Goal: Task Accomplishment & Management: Manage account settings

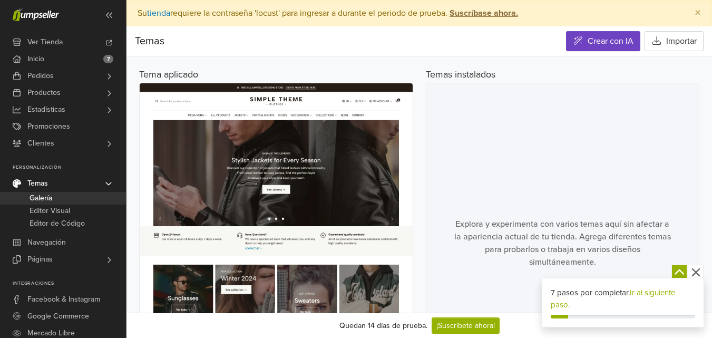
click at [692, 268] on icon "button" at bounding box center [695, 271] width 13 height 13
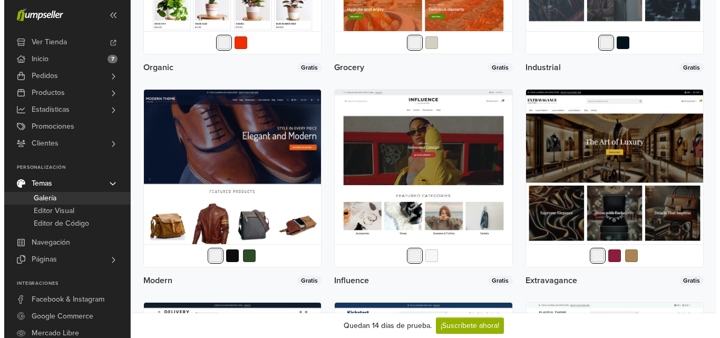
scroll to position [1422, 0]
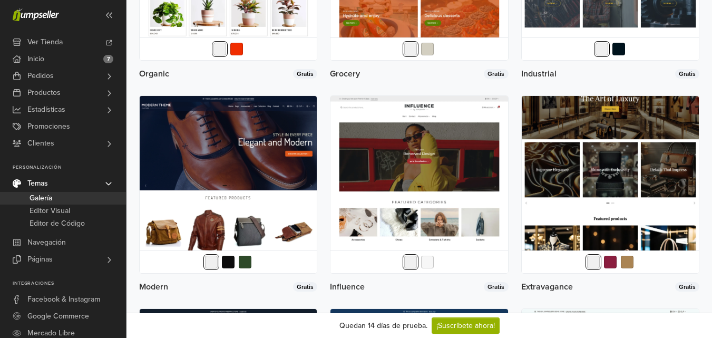
click at [539, 144] on img at bounding box center [609, 184] width 177 height 177
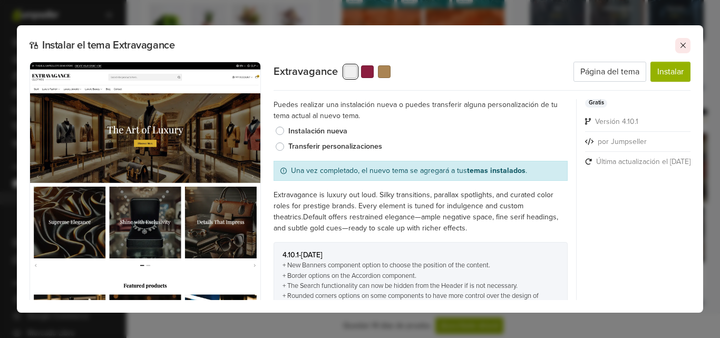
click at [679, 46] on icon at bounding box center [682, 45] width 8 height 8
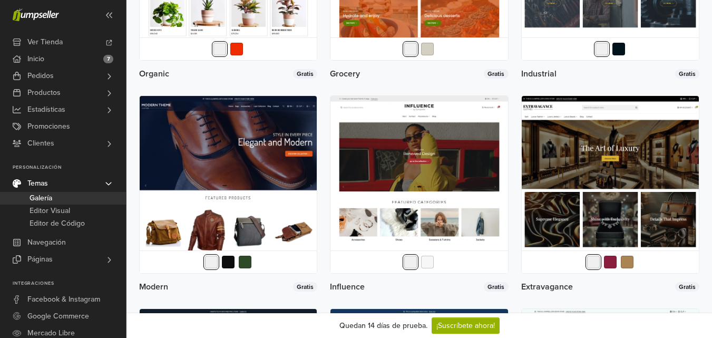
click at [624, 269] on div at bounding box center [609, 261] width 177 height 23
click at [625, 266] on button "button" at bounding box center [626, 261] width 15 height 15
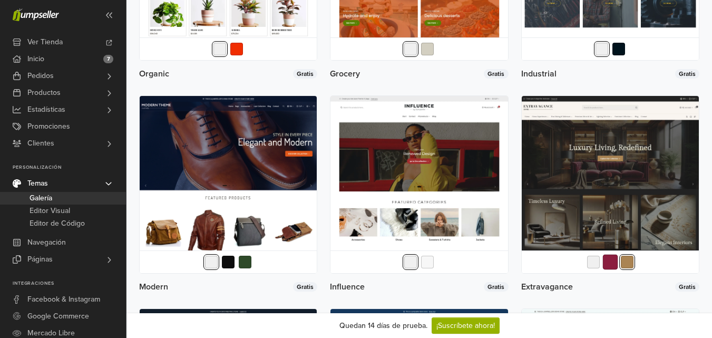
click at [615, 265] on button "button" at bounding box center [609, 261] width 15 height 15
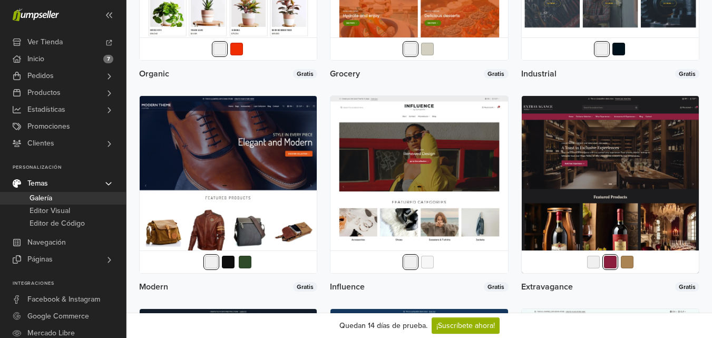
click at [605, 264] on button "button" at bounding box center [610, 261] width 13 height 13
click at [596, 263] on button "button" at bounding box center [592, 261] width 15 height 15
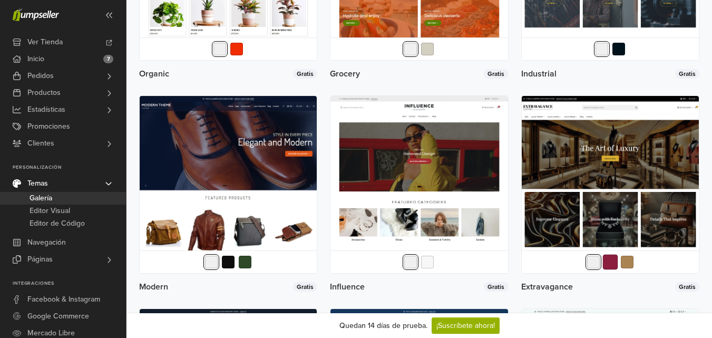
click at [614, 262] on button "button" at bounding box center [609, 261] width 15 height 15
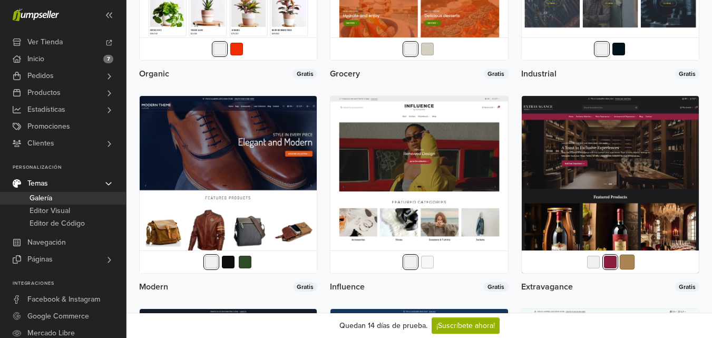
click at [631, 261] on button "button" at bounding box center [626, 261] width 15 height 15
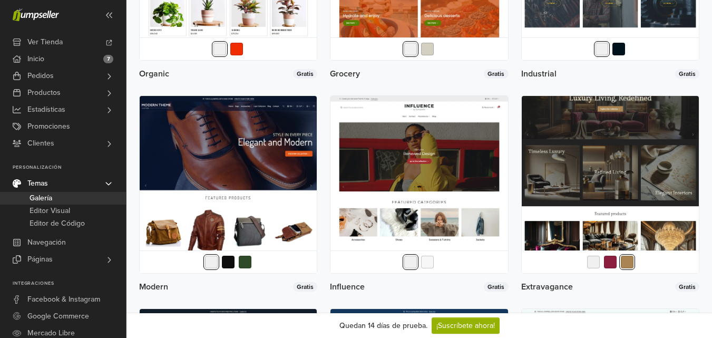
click at [607, 180] on img at bounding box center [609, 184] width 177 height 177
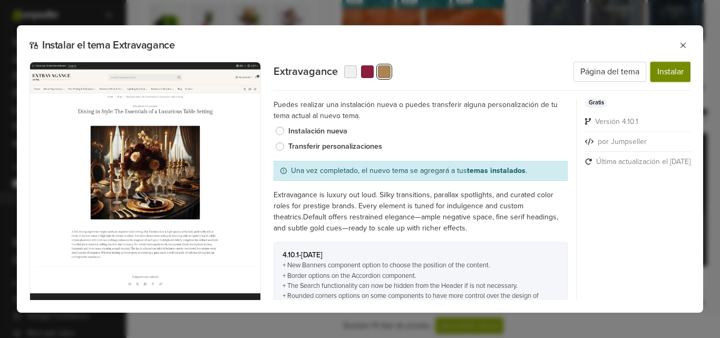
click at [665, 65] on button "Instalar" at bounding box center [670, 72] width 40 height 20
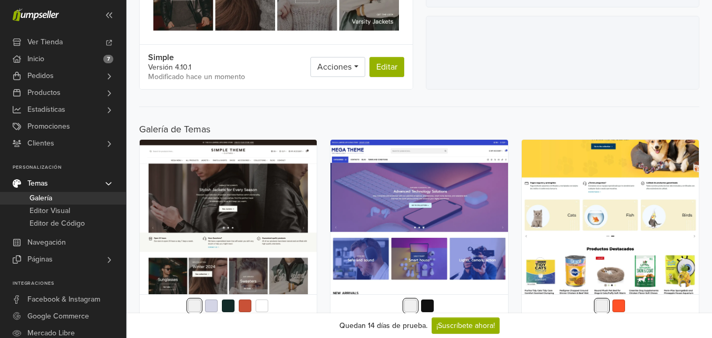
scroll to position [0, 0]
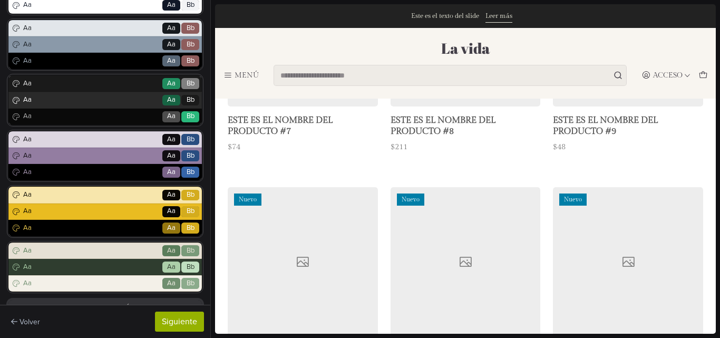
scroll to position [1242, 0]
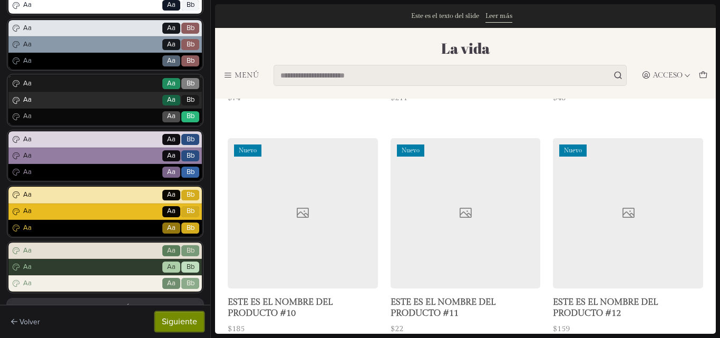
click at [191, 319] on button "Siguiente" at bounding box center [179, 321] width 49 height 20
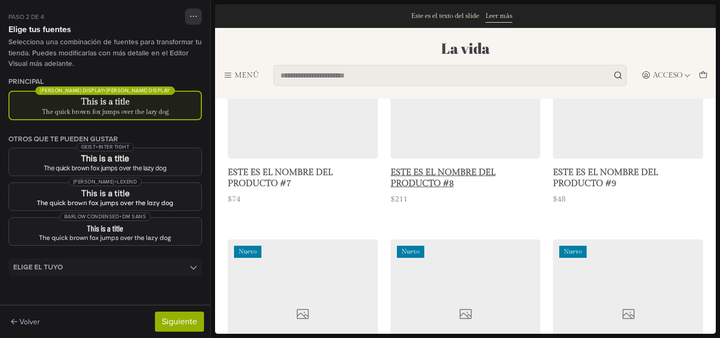
scroll to position [1031, 0]
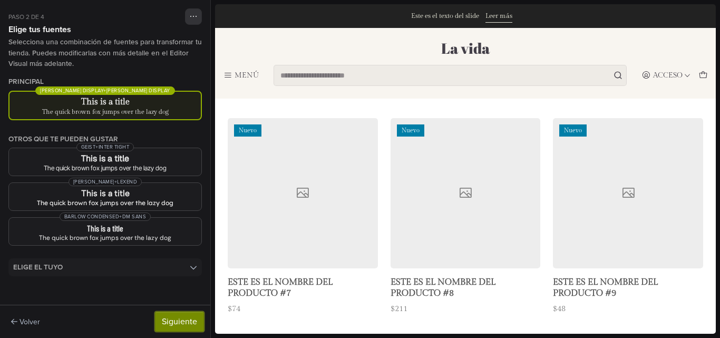
click at [185, 319] on button "Siguiente" at bounding box center [179, 321] width 49 height 20
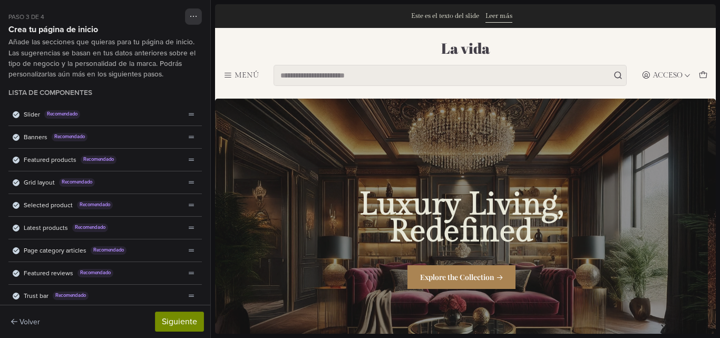
scroll to position [0, 0]
click at [182, 320] on button "Siguiente" at bounding box center [179, 321] width 49 height 20
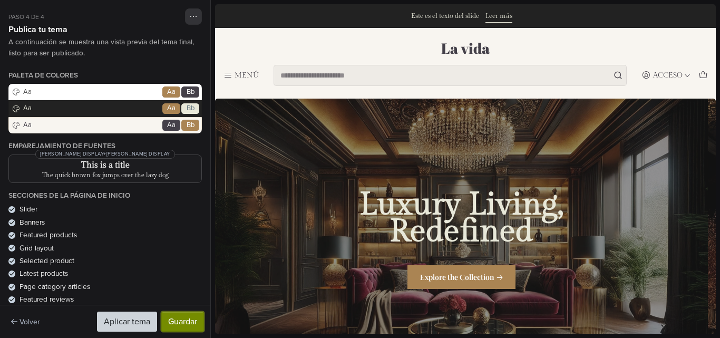
click at [186, 323] on button "Guardar" at bounding box center [182, 321] width 43 height 20
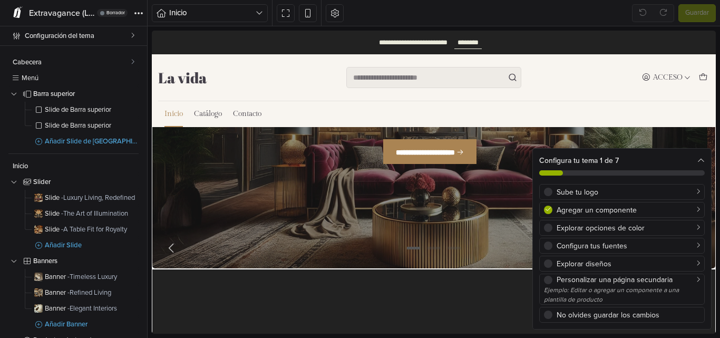
scroll to position [158, 0]
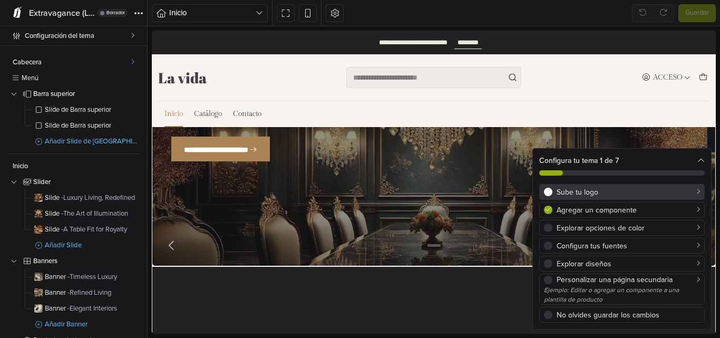
click at [574, 191] on div "Sube tu logo" at bounding box center [627, 191] width 143 height 11
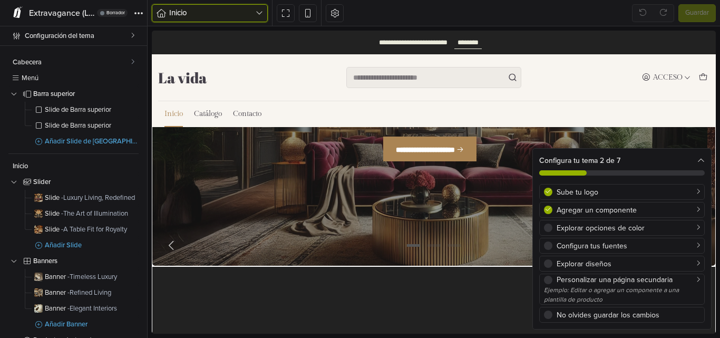
click at [224, 9] on span "Inicio" at bounding box center [212, 13] width 86 height 12
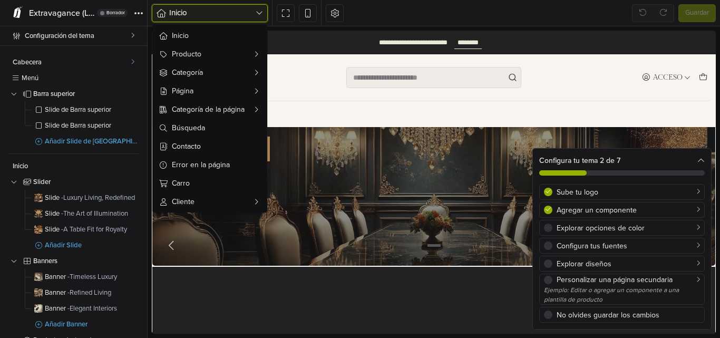
click at [224, 9] on span "Inicio" at bounding box center [212, 13] width 86 height 12
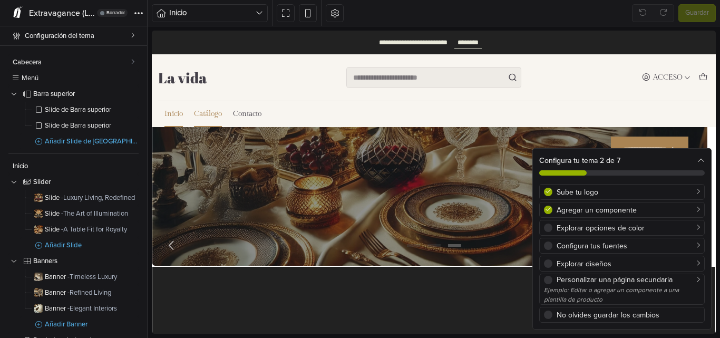
click at [198, 115] on link "Catálogo" at bounding box center [208, 114] width 28 height 26
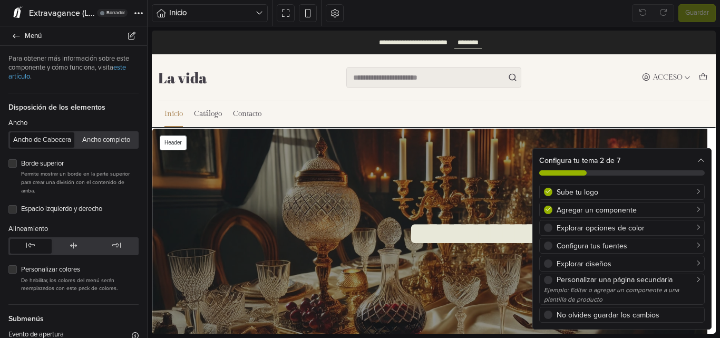
click at [185, 116] on ul "Inicio Catálogo Contacto" at bounding box center [212, 114] width 97 height 26
click at [171, 116] on link "Inicio" at bounding box center [173, 114] width 18 height 26
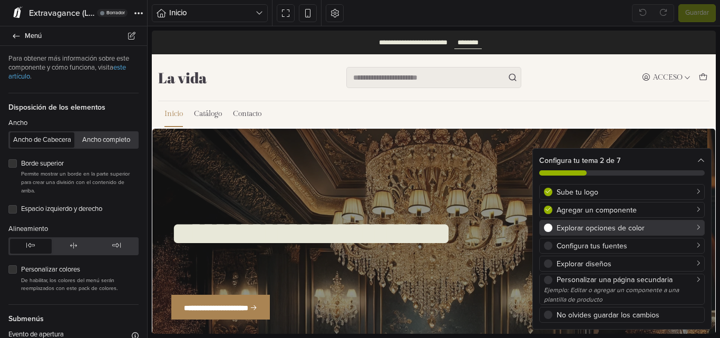
click at [586, 227] on div "Explorar opciones de color" at bounding box center [627, 227] width 143 height 11
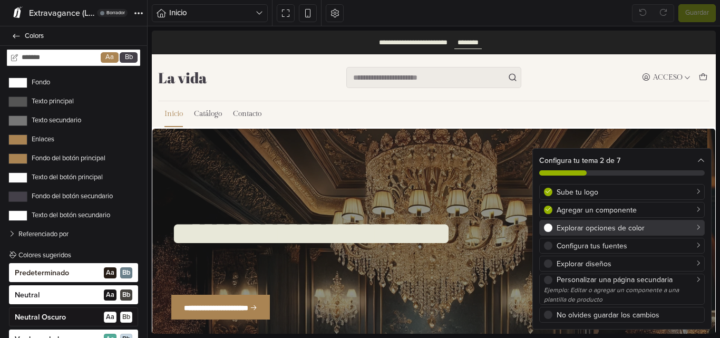
click at [580, 235] on link "Explorar opciones de color" at bounding box center [621, 228] width 165 height 16
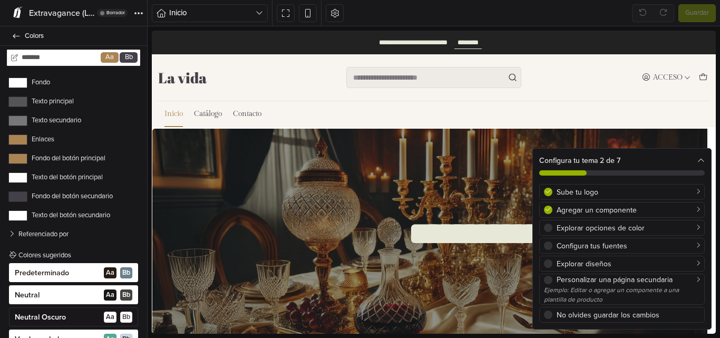
click at [38, 83] on label "Fondo" at bounding box center [73, 82] width 130 height 11
click at [27, 83] on button "Fondo" at bounding box center [17, 82] width 19 height 11
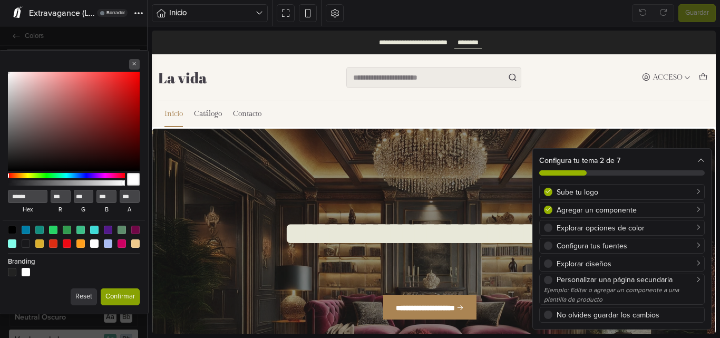
click at [125, 290] on button "Confirmar" at bounding box center [120, 296] width 39 height 17
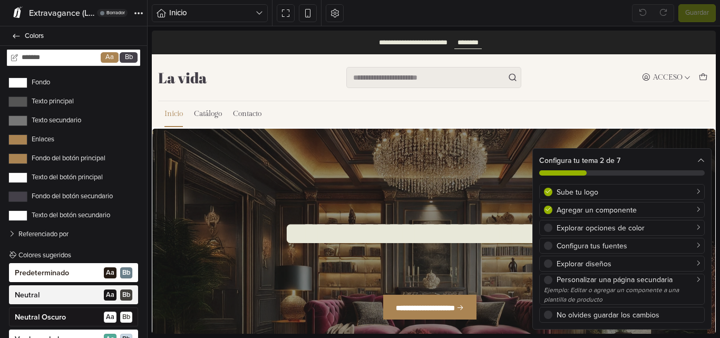
click at [125, 290] on span "B b" at bounding box center [126, 294] width 12 height 11
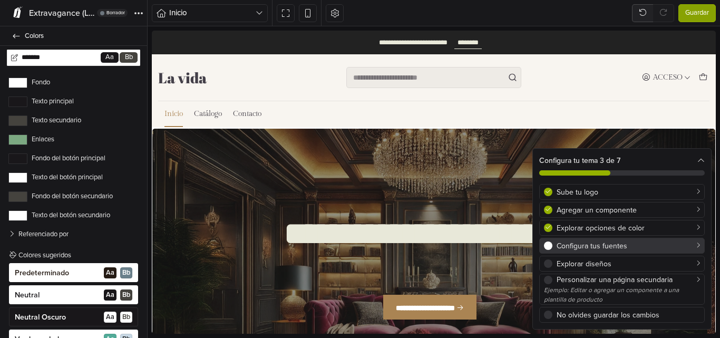
click at [613, 246] on div "Configura tus fuentes" at bounding box center [627, 245] width 143 height 11
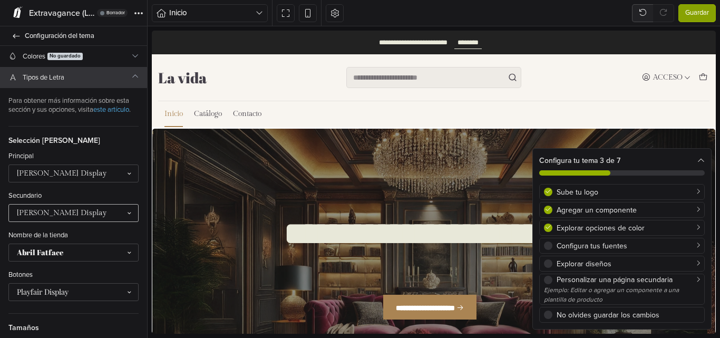
click at [64, 218] on div at bounding box center [68, 212] width 103 height 9
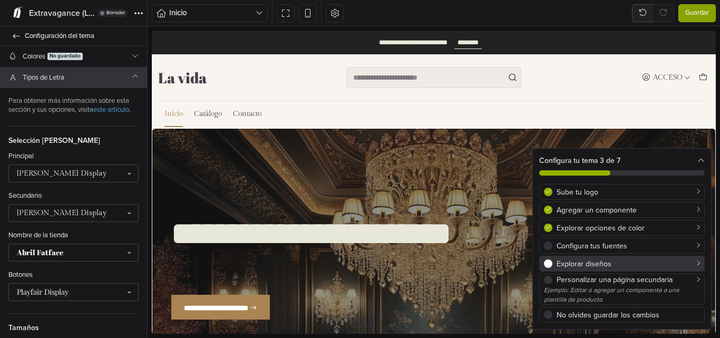
click at [626, 261] on div "Explorar diseños" at bounding box center [627, 263] width 143 height 11
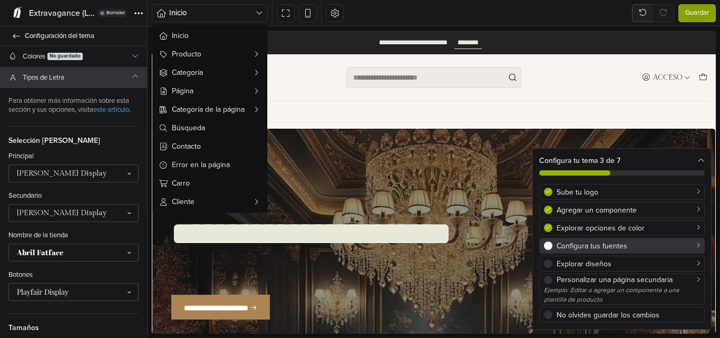
click at [614, 251] on link "Configura tus fuentes" at bounding box center [621, 246] width 165 height 16
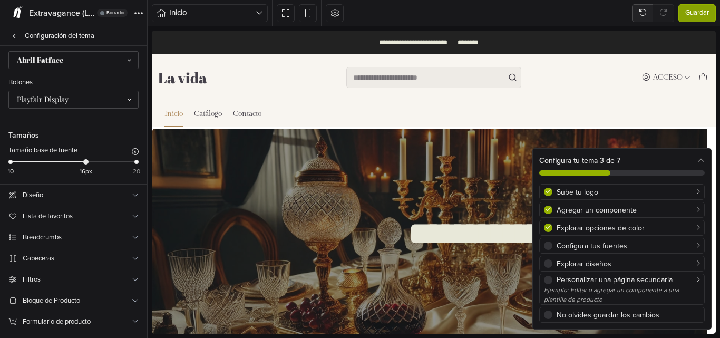
scroll to position [211, 0]
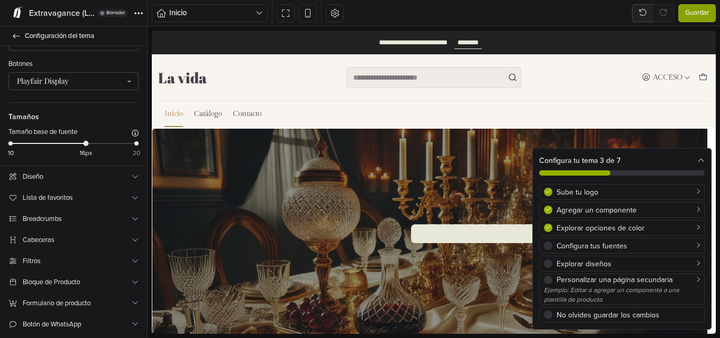
click at [86, 154] on div "10 16px 20" at bounding box center [74, 147] width 126 height 15
click at [68, 176] on link "Diseño" at bounding box center [73, 176] width 147 height 21
select select "******"
select select "*****"
select select "**********"
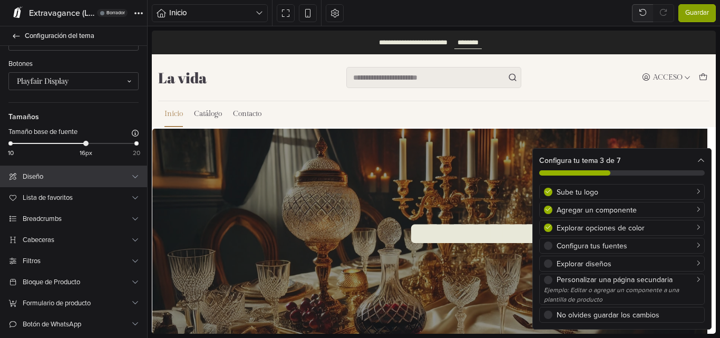
select select "****"
select select "*******"
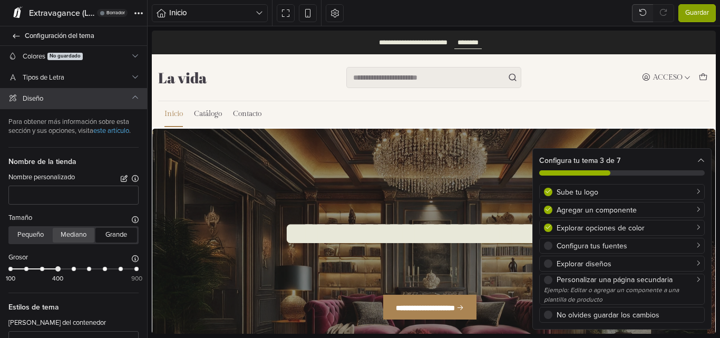
click at [80, 242] on button "Mediano" at bounding box center [74, 235] width 42 height 15
click at [105, 242] on button "Grande" at bounding box center [116, 235] width 42 height 15
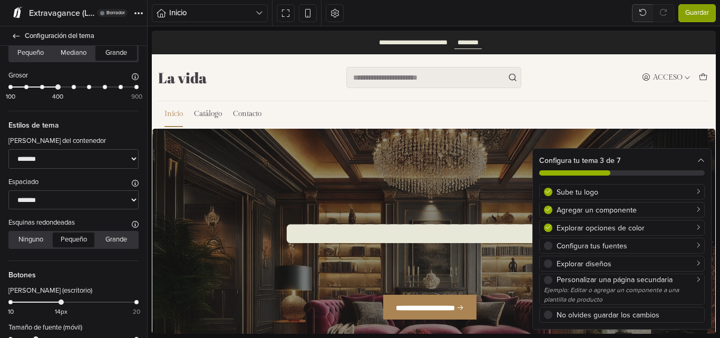
scroll to position [263, 0]
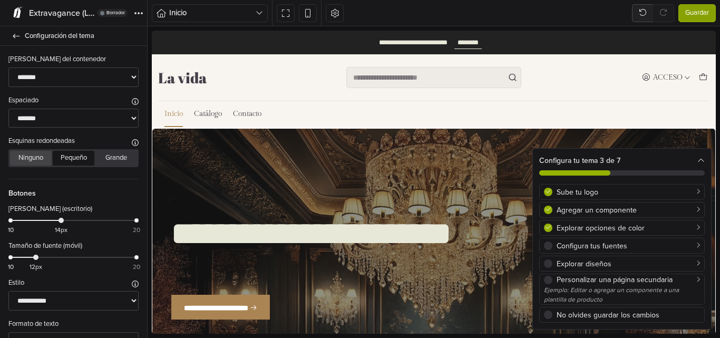
click at [37, 165] on button "Ninguno" at bounding box center [31, 158] width 42 height 15
click at [70, 165] on button "Pequeño" at bounding box center [74, 158] width 42 height 15
click at [127, 165] on button "Grande" at bounding box center [116, 158] width 42 height 15
click at [73, 165] on button "Pequeño" at bounding box center [74, 158] width 42 height 15
click at [596, 259] on div "Explorar diseños" at bounding box center [627, 263] width 143 height 11
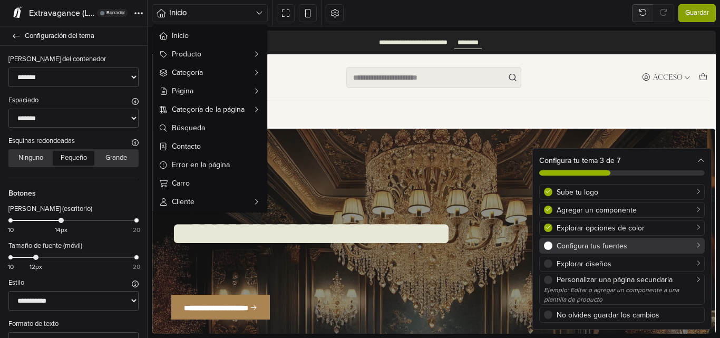
click at [584, 248] on div "Configura tus fuentes" at bounding box center [627, 245] width 143 height 11
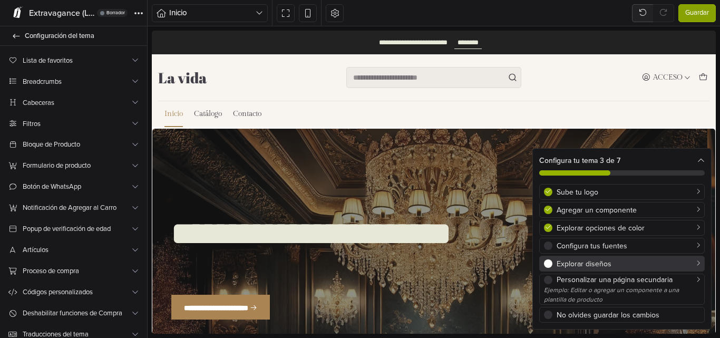
scroll to position [364, 0]
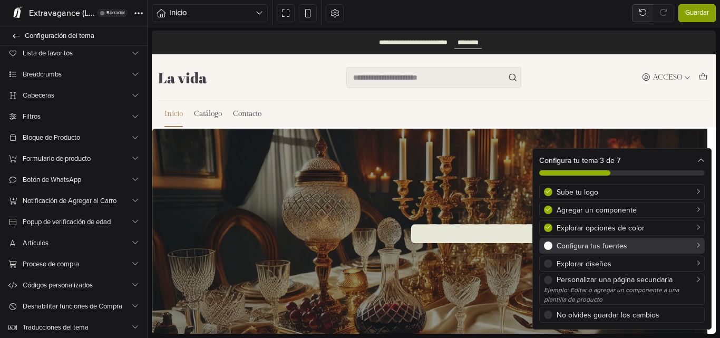
click at [585, 250] on div "Configura tus fuentes" at bounding box center [627, 245] width 143 height 11
click at [584, 245] on div "Configura tus fuentes" at bounding box center [627, 245] width 143 height 11
click at [545, 243] on span at bounding box center [548, 245] width 8 height 8
click at [546, 243] on span at bounding box center [548, 245] width 8 height 8
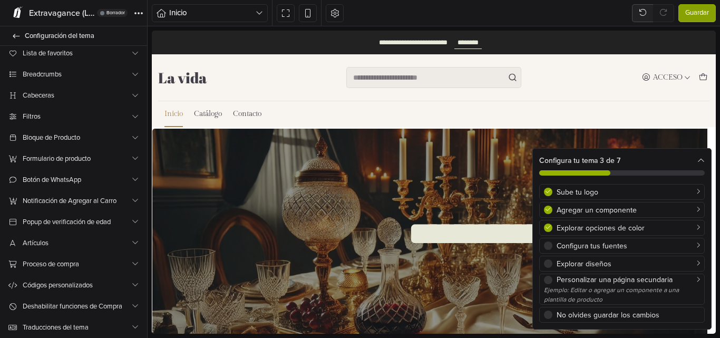
click at [546, 253] on div "Sube tu logo Agregar un componente Explorar opciones de color Configura tus fue…" at bounding box center [622, 256] width 178 height 145
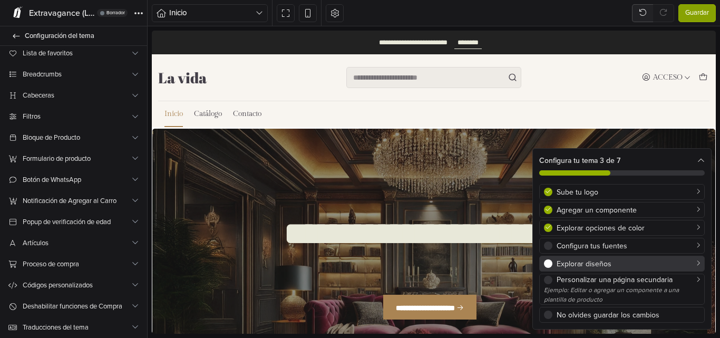
click at [546, 261] on span at bounding box center [548, 263] width 8 height 8
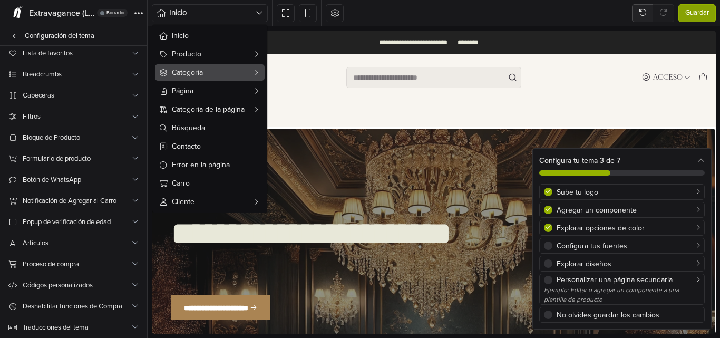
click at [208, 70] on span "Categoría" at bounding box center [210, 72] width 76 height 11
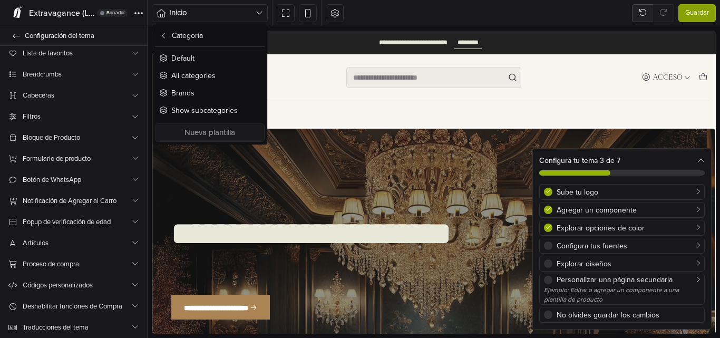
click at [202, 22] on div "Inicio Categoría Default All categories Brands Show subcategories Nueva plantil…" at bounding box center [247, 13] width 200 height 26
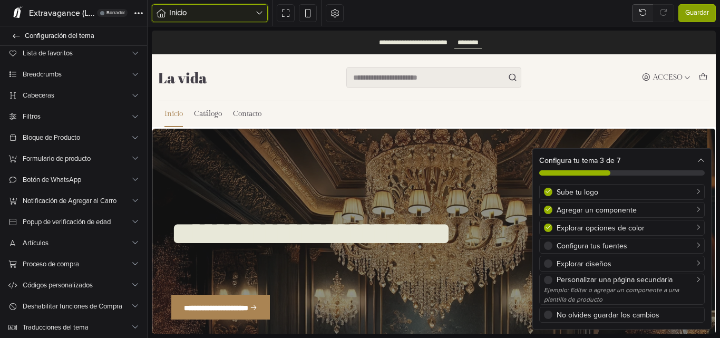
click at [202, 14] on span "Inicio" at bounding box center [212, 13] width 86 height 12
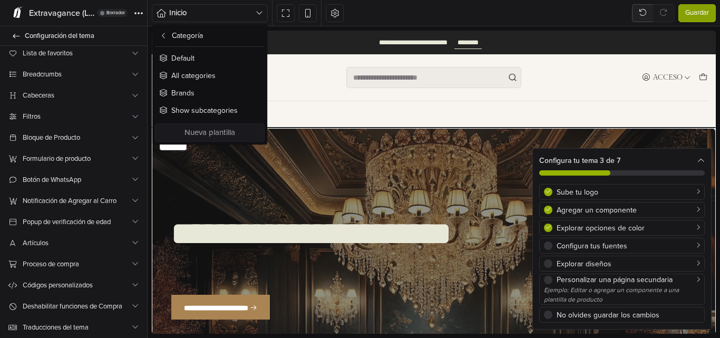
click at [637, 114] on nav "Inicio Catálogo Contacto" at bounding box center [433, 114] width 551 height 26
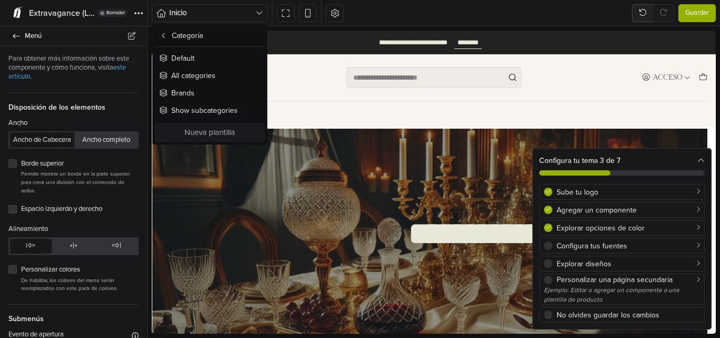
click at [690, 18] on span "Guardar" at bounding box center [697, 13] width 24 height 11
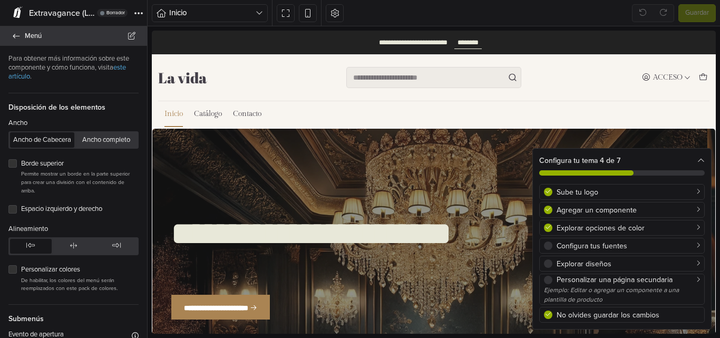
click at [17, 33] on icon at bounding box center [16, 36] width 8 height 7
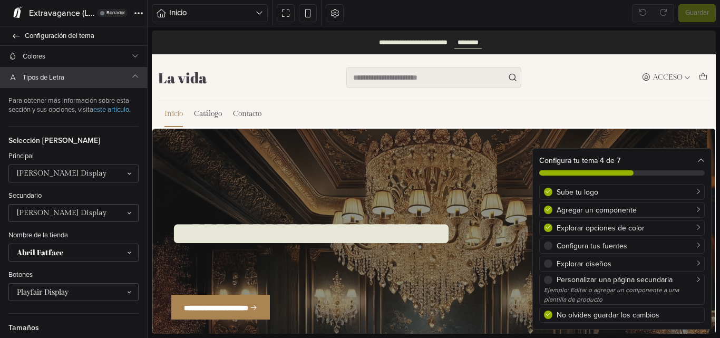
click at [17, 33] on icon at bounding box center [16, 36] width 8 height 7
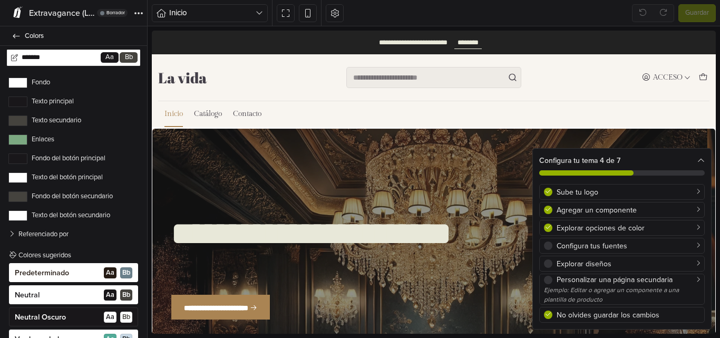
click at [17, 33] on icon at bounding box center [16, 36] width 8 height 7
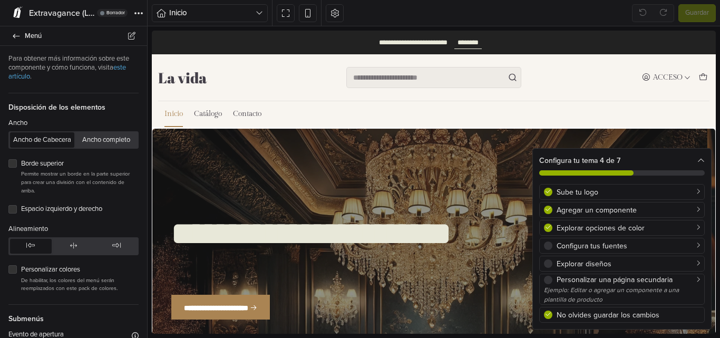
click at [17, 33] on icon at bounding box center [16, 36] width 8 height 7
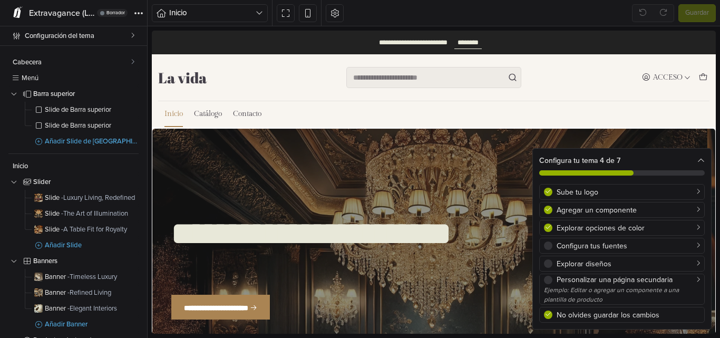
click at [17, 33] on icon at bounding box center [16, 36] width 8 height 7
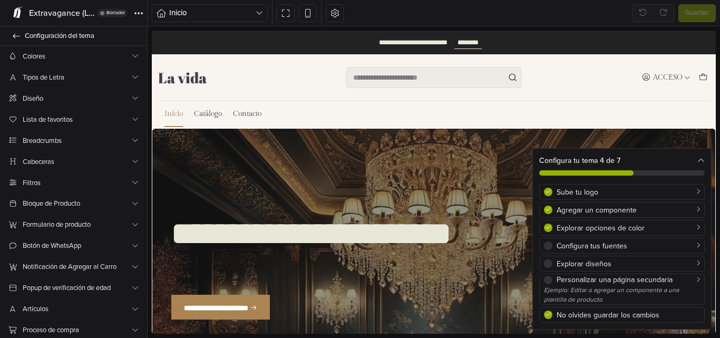
click at [33, 13] on span "Extravagance (Light)" at bounding box center [62, 13] width 66 height 11
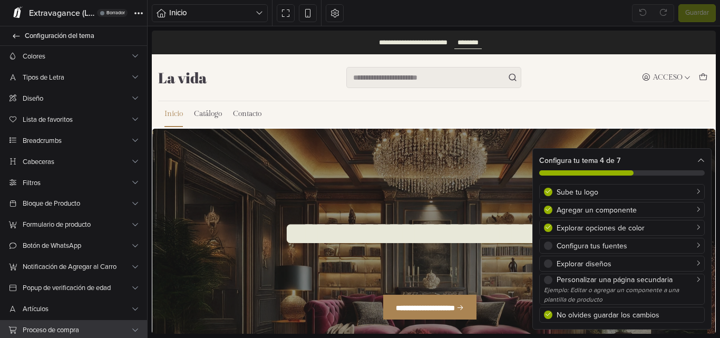
click at [66, 323] on link "Proceso de compra" at bounding box center [73, 330] width 147 height 21
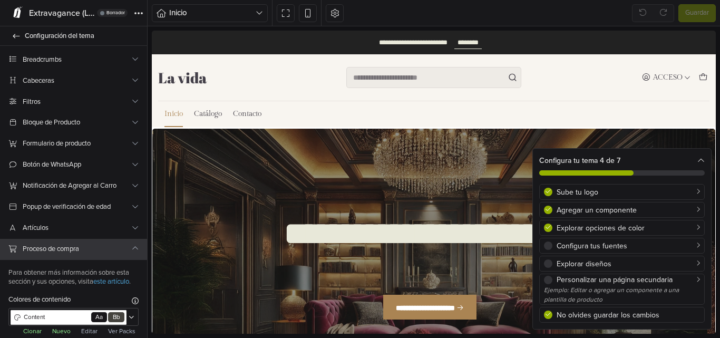
scroll to position [263, 0]
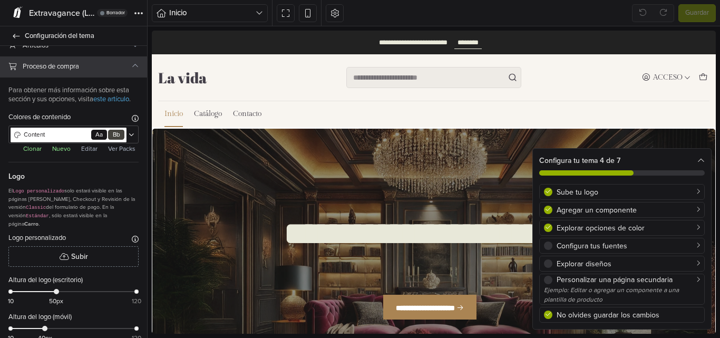
click at [63, 67] on span "Proceso de compra" at bounding box center [77, 66] width 108 height 11
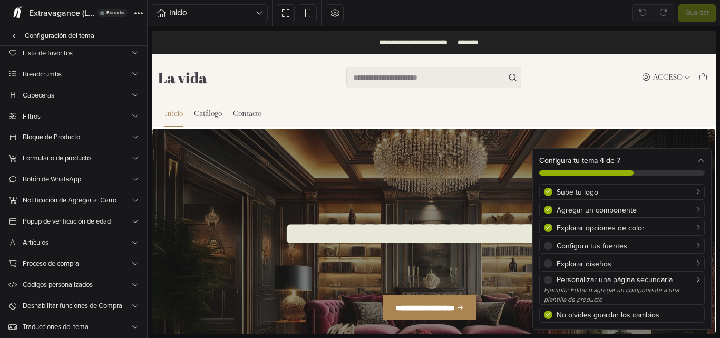
scroll to position [66, 0]
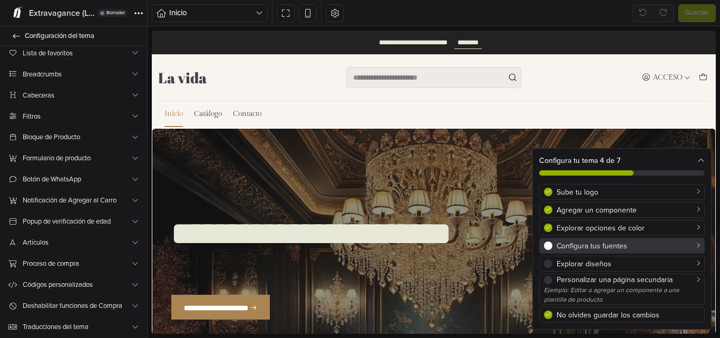
click at [556, 246] on div "Configura tus fuentes" at bounding box center [622, 245] width 156 height 11
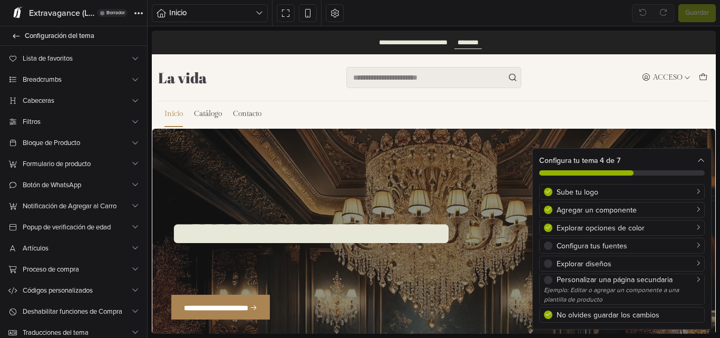
scroll to position [364, 0]
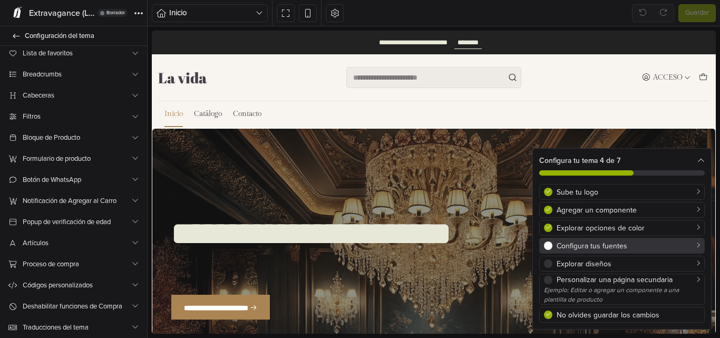
click at [553, 253] on div "Sube tu logo Agregar un componente Explorar opciones de color Configura tus fue…" at bounding box center [622, 256] width 178 height 145
click at [554, 248] on div "Configura tus fuentes" at bounding box center [622, 245] width 156 height 11
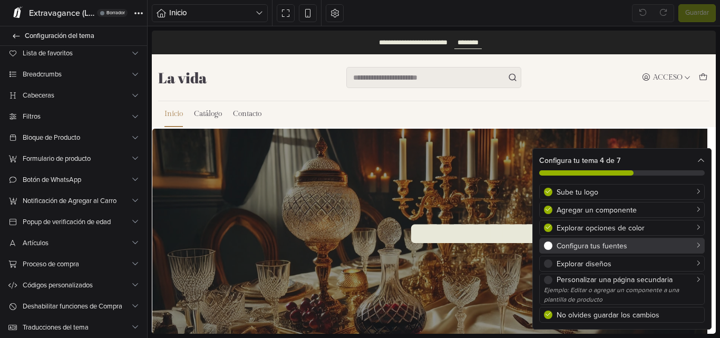
click at [554, 248] on div "Configura tus fuentes" at bounding box center [622, 245] width 156 height 11
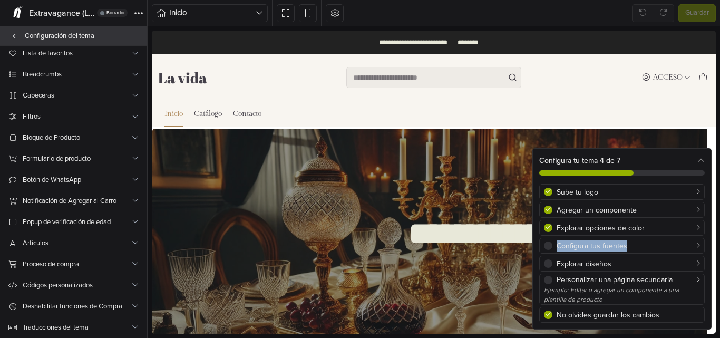
click at [19, 28] on link "Configuración del tema" at bounding box center [73, 35] width 147 height 19
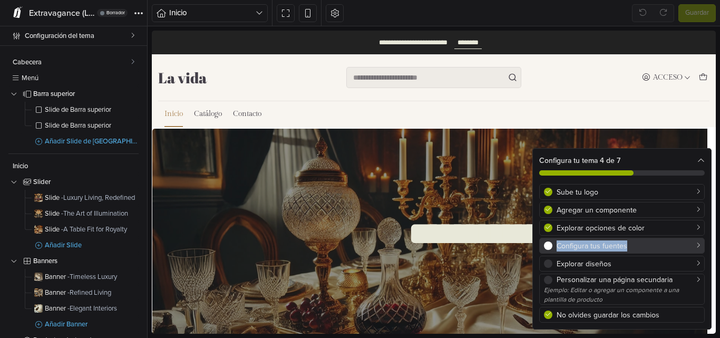
click at [566, 244] on div "Configura tus fuentes" at bounding box center [627, 245] width 143 height 11
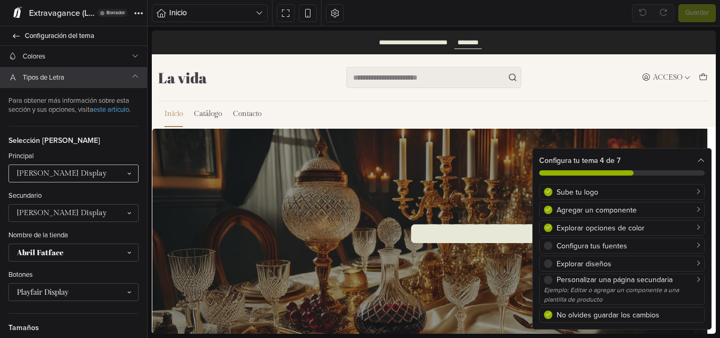
click at [72, 177] on div at bounding box center [68, 173] width 103 height 9
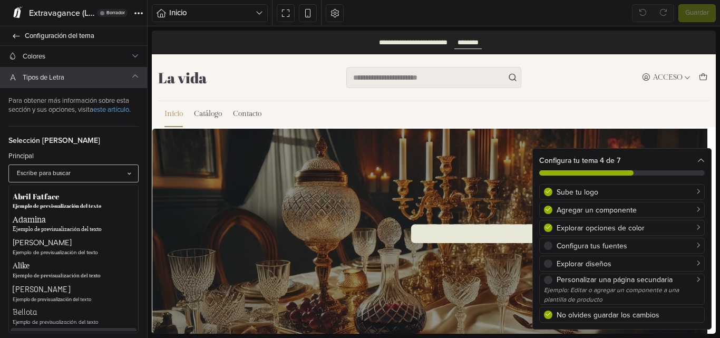
scroll to position [130, 0]
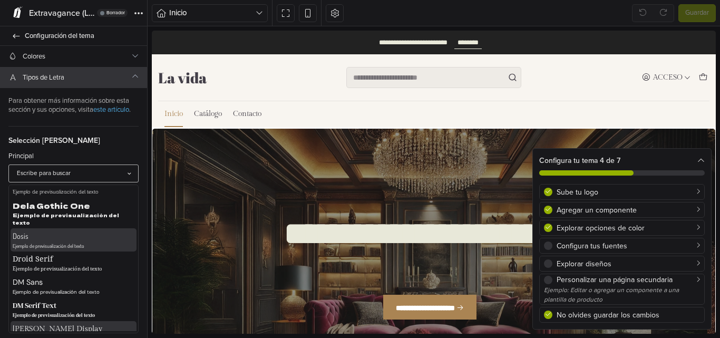
click at [35, 249] on div "Ejemplo de previsualización del texto" at bounding box center [74, 245] width 122 height 7
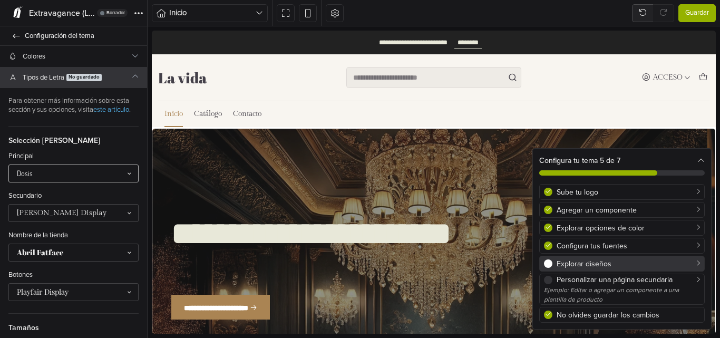
click at [568, 262] on div "Explorar diseños" at bounding box center [627, 263] width 143 height 11
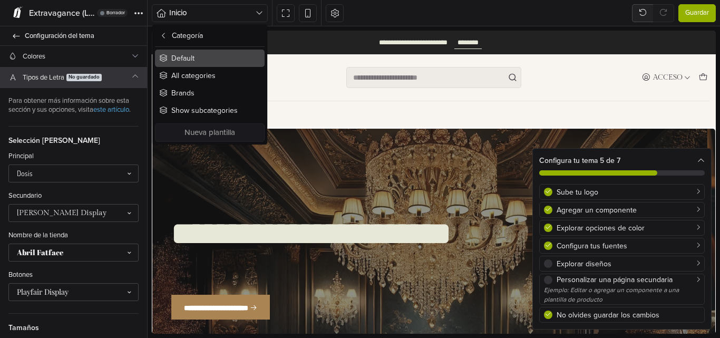
click at [188, 62] on span "Default" at bounding box center [182, 58] width 23 height 11
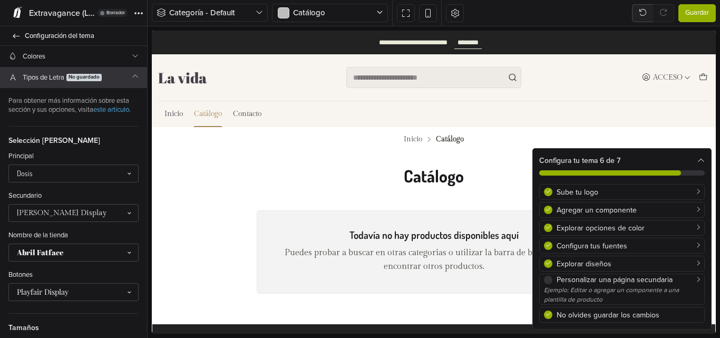
scroll to position [0, 0]
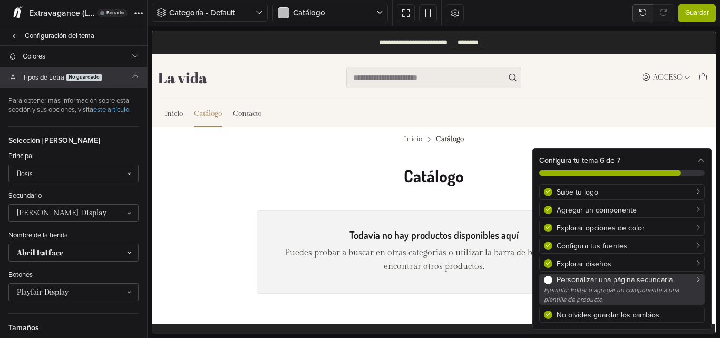
click at [550, 279] on span at bounding box center [548, 279] width 8 height 8
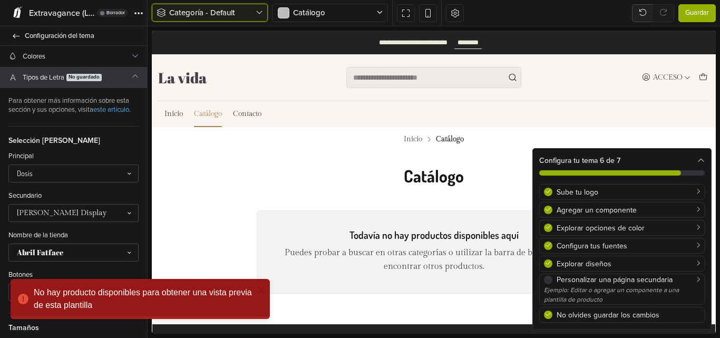
click at [203, 12] on span "Categoría - Default" at bounding box center [212, 13] width 86 height 12
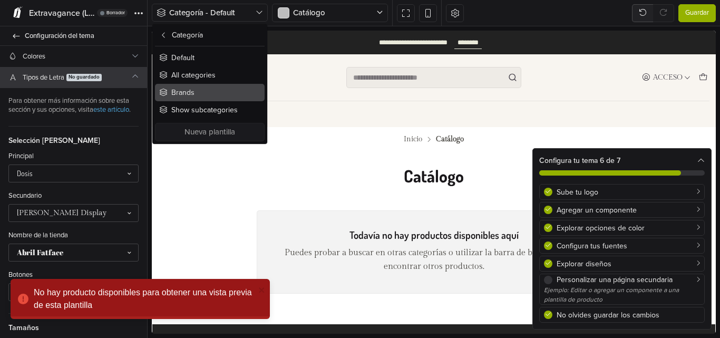
click at [191, 94] on span "Brands" at bounding box center [182, 92] width 23 height 11
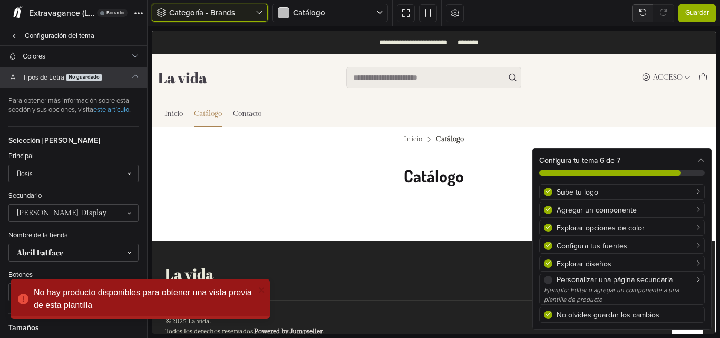
click at [175, 9] on span "Categoría - Brands" at bounding box center [212, 13] width 86 height 12
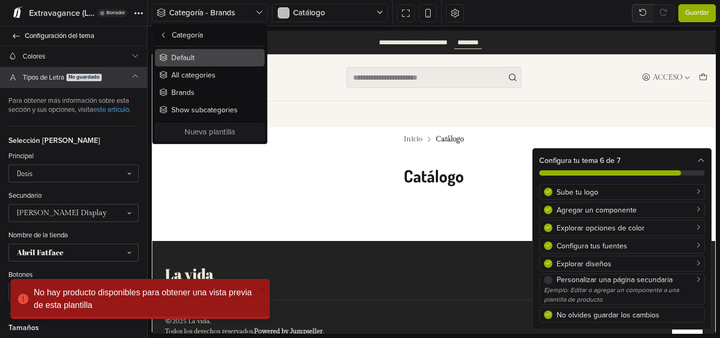
click at [180, 58] on span "Default" at bounding box center [182, 57] width 23 height 11
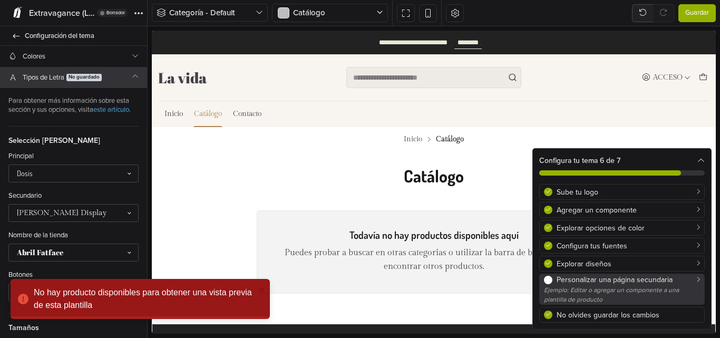
click at [542, 281] on link "Personalizar una página secundaria Ejemplo: Editar o agregar un componente a un…" at bounding box center [621, 288] width 165 height 31
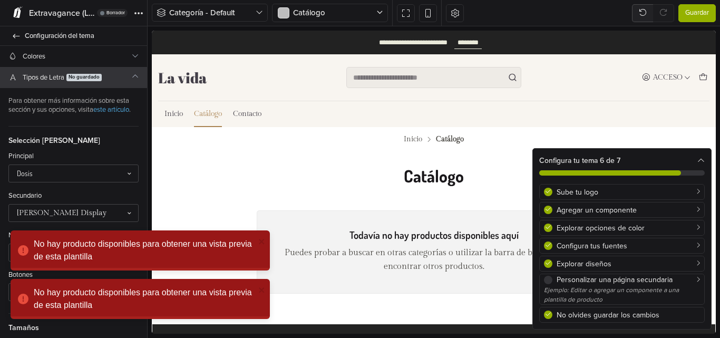
click at [693, 17] on span "Guardar" at bounding box center [697, 13] width 24 height 11
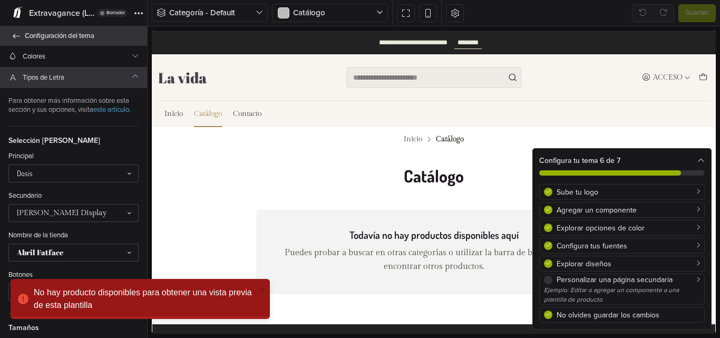
click at [18, 34] on icon at bounding box center [16, 36] width 8 height 7
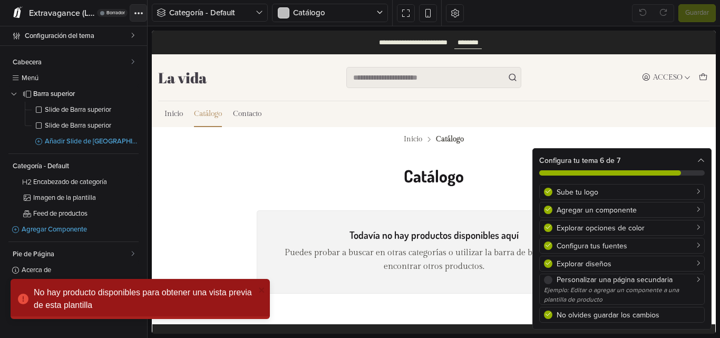
click at [137, 12] on icon at bounding box center [138, 13] width 3 height 3
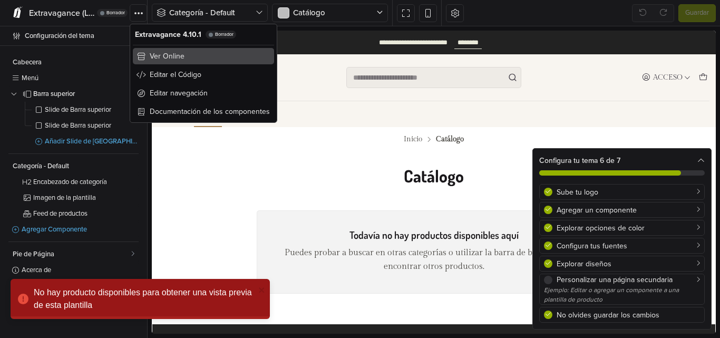
click at [155, 52] on span "Ver Online" at bounding box center [167, 56] width 35 height 11
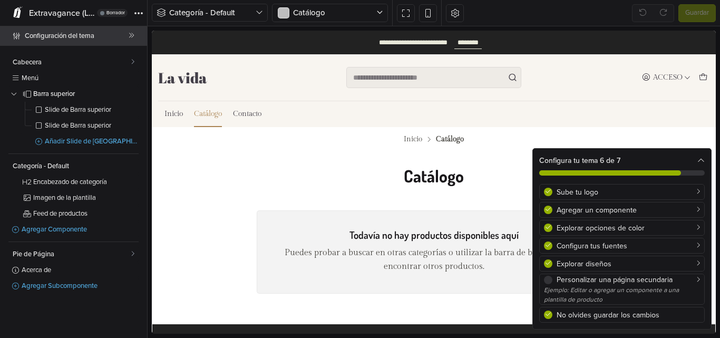
click at [7, 42] on link "Configuración del tema" at bounding box center [73, 35] width 147 height 19
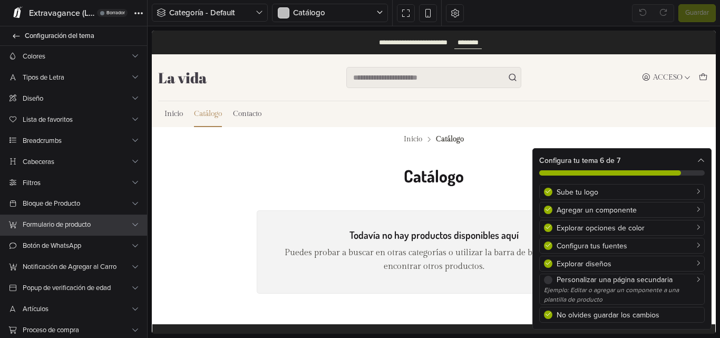
drag, startPoint x: 58, startPoint y: 227, endPoint x: 63, endPoint y: 193, distance: 34.6
click at [58, 227] on span "Formulario de producto" at bounding box center [77, 224] width 108 height 11
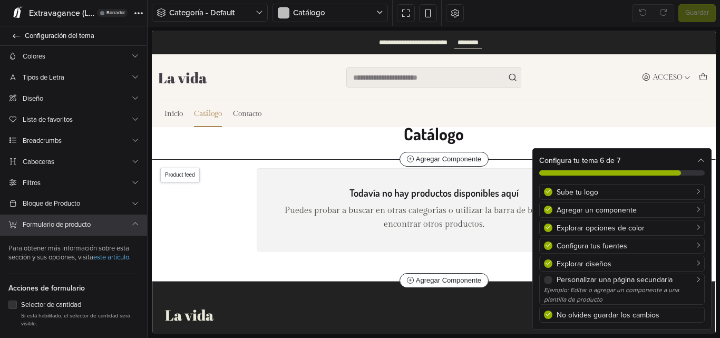
scroll to position [102, 0]
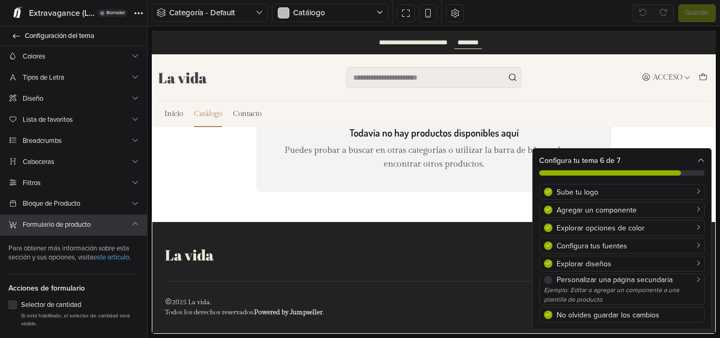
click at [41, 228] on span "Formulario de producto" at bounding box center [77, 224] width 108 height 11
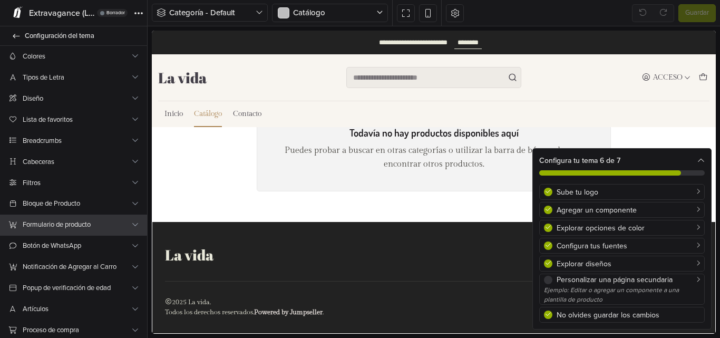
click at [38, 222] on span "Formulario de producto" at bounding box center [77, 224] width 108 height 11
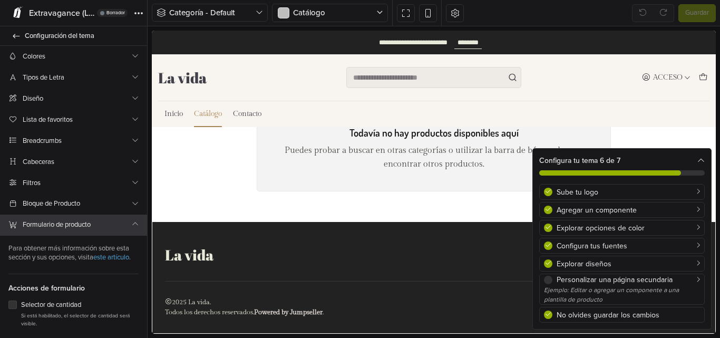
click at [38, 222] on span "Formulario de producto" at bounding box center [77, 224] width 108 height 11
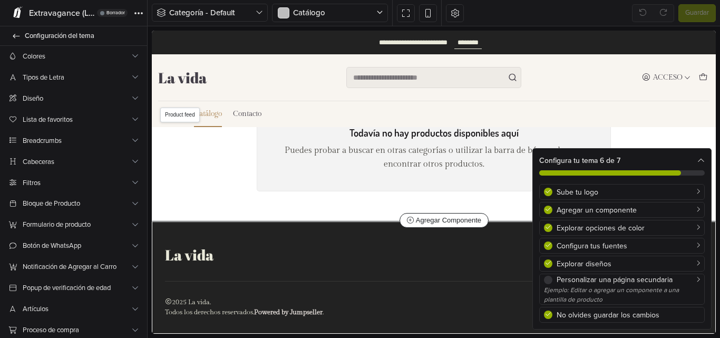
click at [183, 131] on div "Todavía no hay productos disponibles aquí Puedes probar a buscar en otras categ…" at bounding box center [434, 156] width 550 height 96
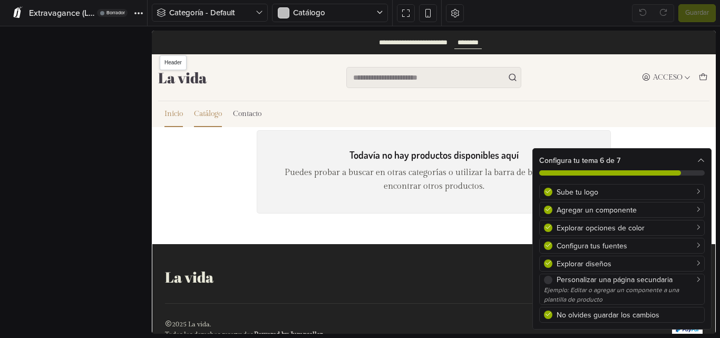
click at [180, 124] on link "Inicio" at bounding box center [173, 114] width 18 height 26
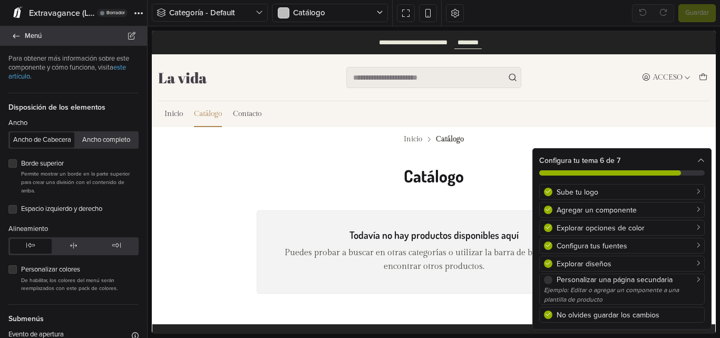
click at [27, 42] on span "Menú" at bounding box center [80, 35] width 110 height 15
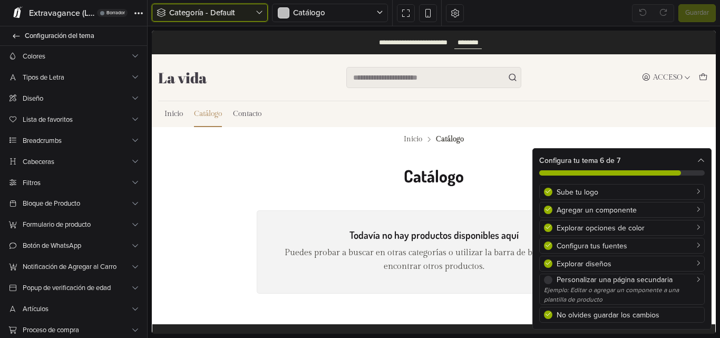
click at [240, 16] on span "Categoría - Default" at bounding box center [212, 13] width 86 height 12
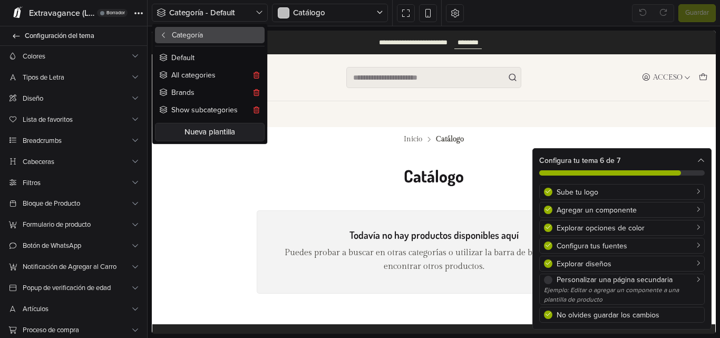
click at [169, 32] on button "Categoría" at bounding box center [210, 35] width 110 height 16
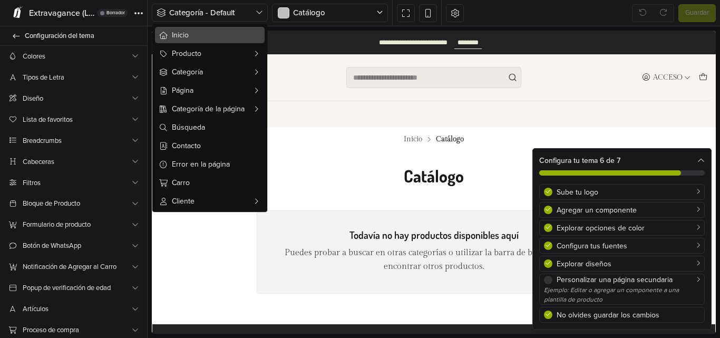
click at [178, 40] on span "Inicio" at bounding box center [216, 34] width 88 height 11
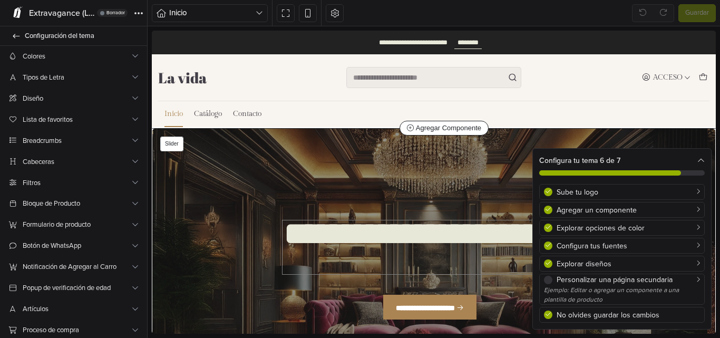
click at [416, 234] on h2 "**********" at bounding box center [429, 247] width 295 height 54
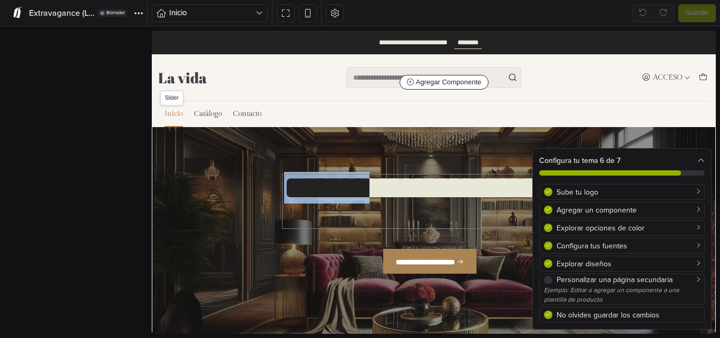
click at [416, 234] on div "**********" at bounding box center [429, 230] width 333 height 162
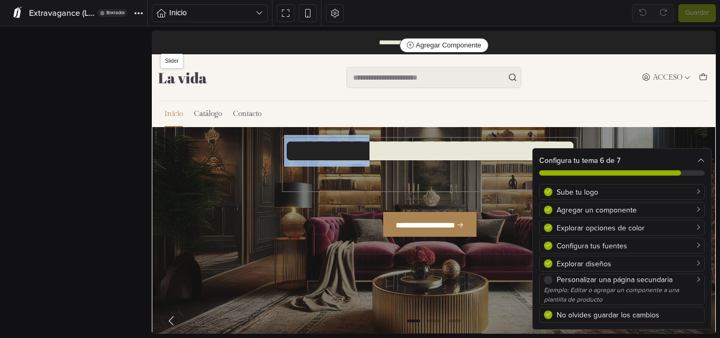
scroll to position [94, 0]
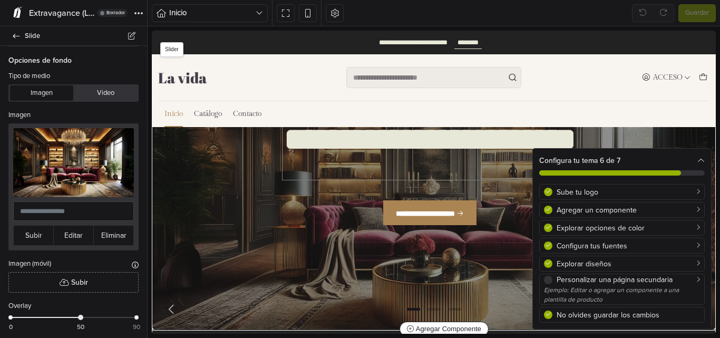
click at [493, 172] on h2 "**********" at bounding box center [429, 153] width 295 height 54
click at [494, 172] on h2 "**********" at bounding box center [429, 153] width 295 height 54
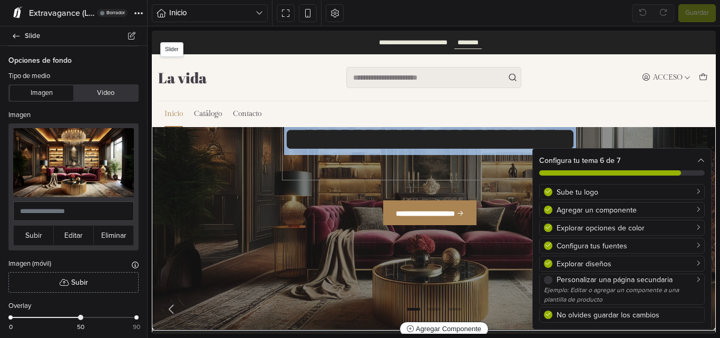
click at [494, 172] on h2 "**********" at bounding box center [429, 153] width 295 height 54
click at [263, 238] on div "**********" at bounding box center [429, 182] width 333 height 162
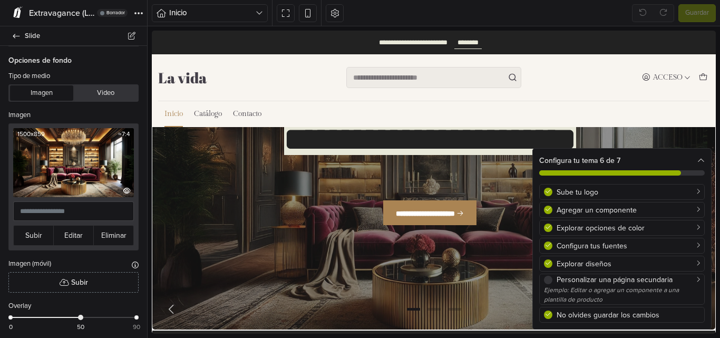
click at [58, 165] on img at bounding box center [73, 162] width 121 height 69
click at [328, 17] on button "button" at bounding box center [335, 13] width 18 height 18
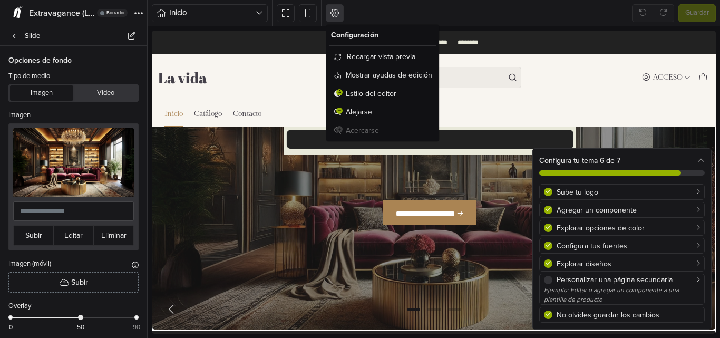
click at [339, 11] on button "button" at bounding box center [335, 13] width 18 height 18
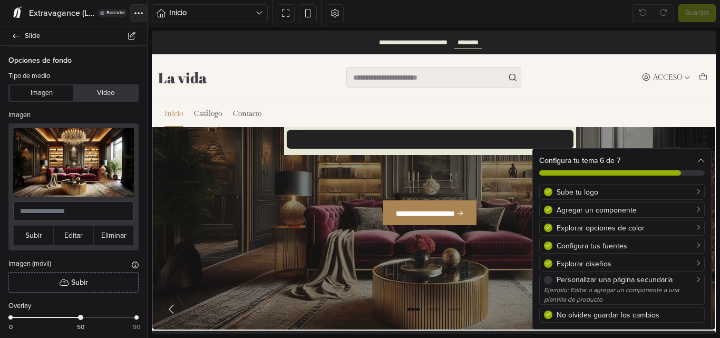
click at [146, 13] on button "Tema" at bounding box center [138, 12] width 17 height 17
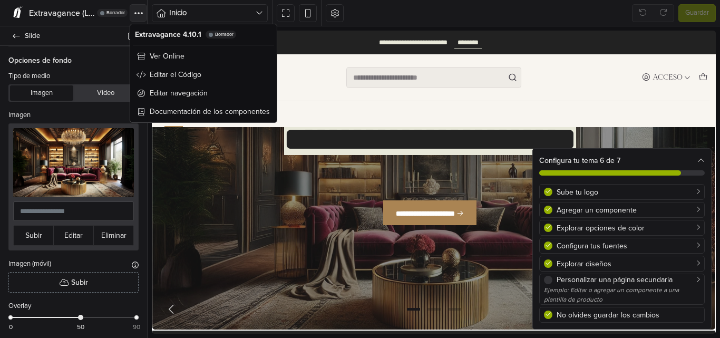
click at [142, 14] on icon at bounding box center [141, 13] width 3 height 3
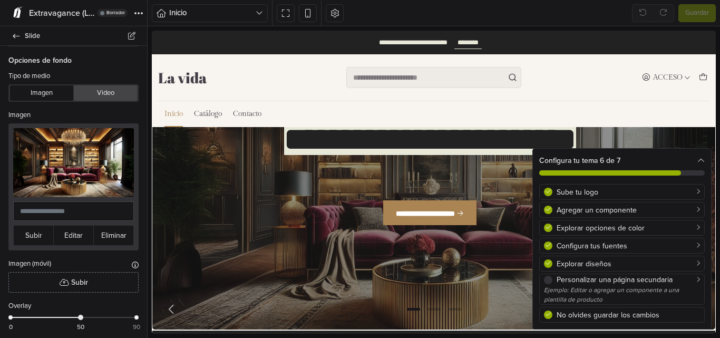
click at [106, 87] on button "Video" at bounding box center [105, 92] width 63 height 15
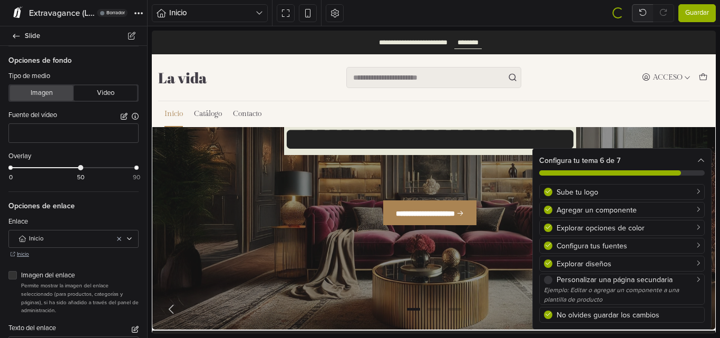
click at [57, 97] on button "Imagen" at bounding box center [41, 92] width 63 height 15
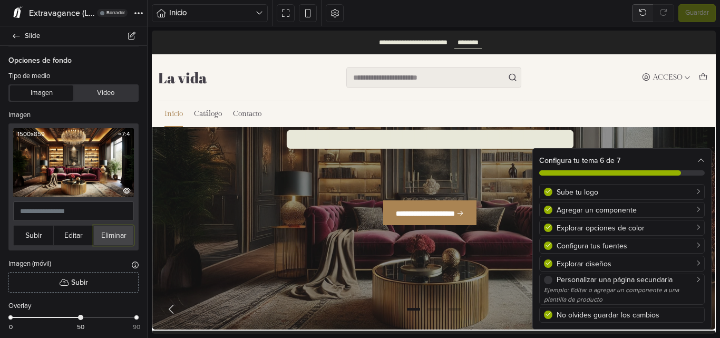
click at [106, 231] on button "Eliminar" at bounding box center [113, 235] width 41 height 21
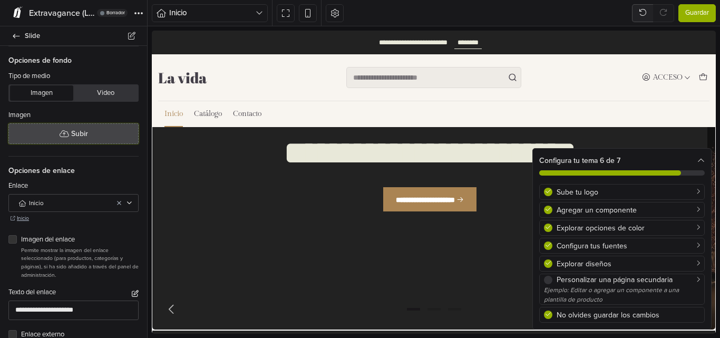
click at [76, 128] on span "Subir" at bounding box center [79, 133] width 17 height 11
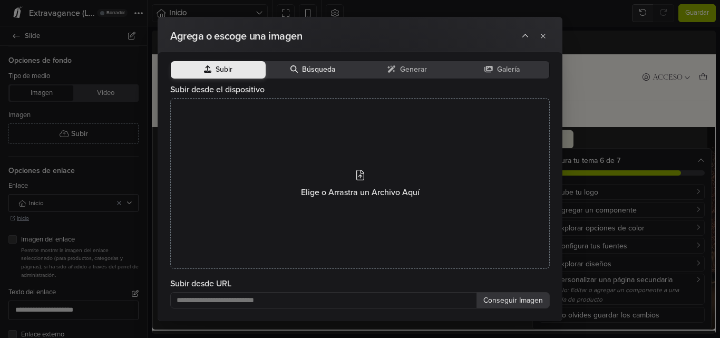
click at [334, 75] on button "Búsqueda" at bounding box center [312, 69] width 95 height 17
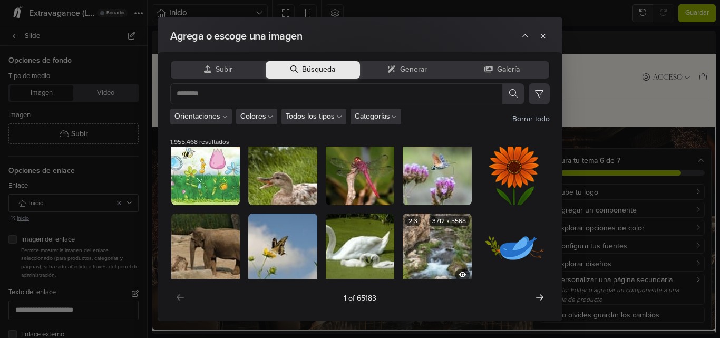
scroll to position [170, 0]
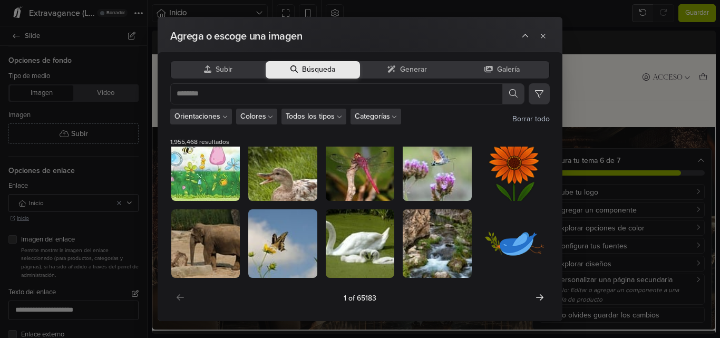
click at [463, 78] on div "Subir Búsqueda Generar Galería" at bounding box center [359, 70] width 379 height 18
click at [427, 68] on button "Generar" at bounding box center [407, 69] width 95 height 17
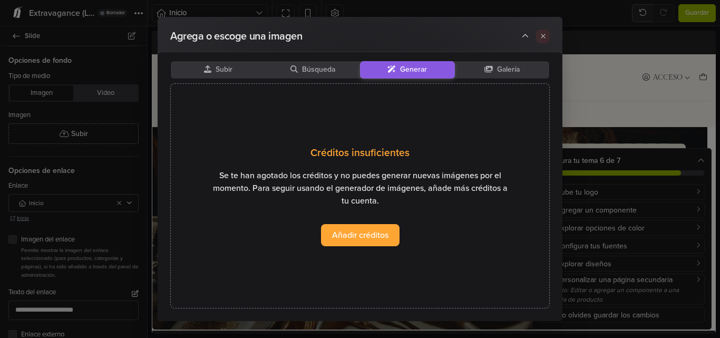
click at [537, 33] on button at bounding box center [543, 36] width 14 height 14
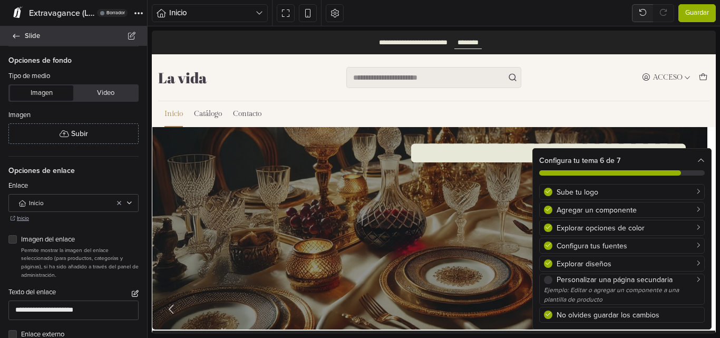
click at [10, 37] on link "Slide" at bounding box center [73, 35] width 147 height 19
